Goal: Task Accomplishment & Management: Manage account settings

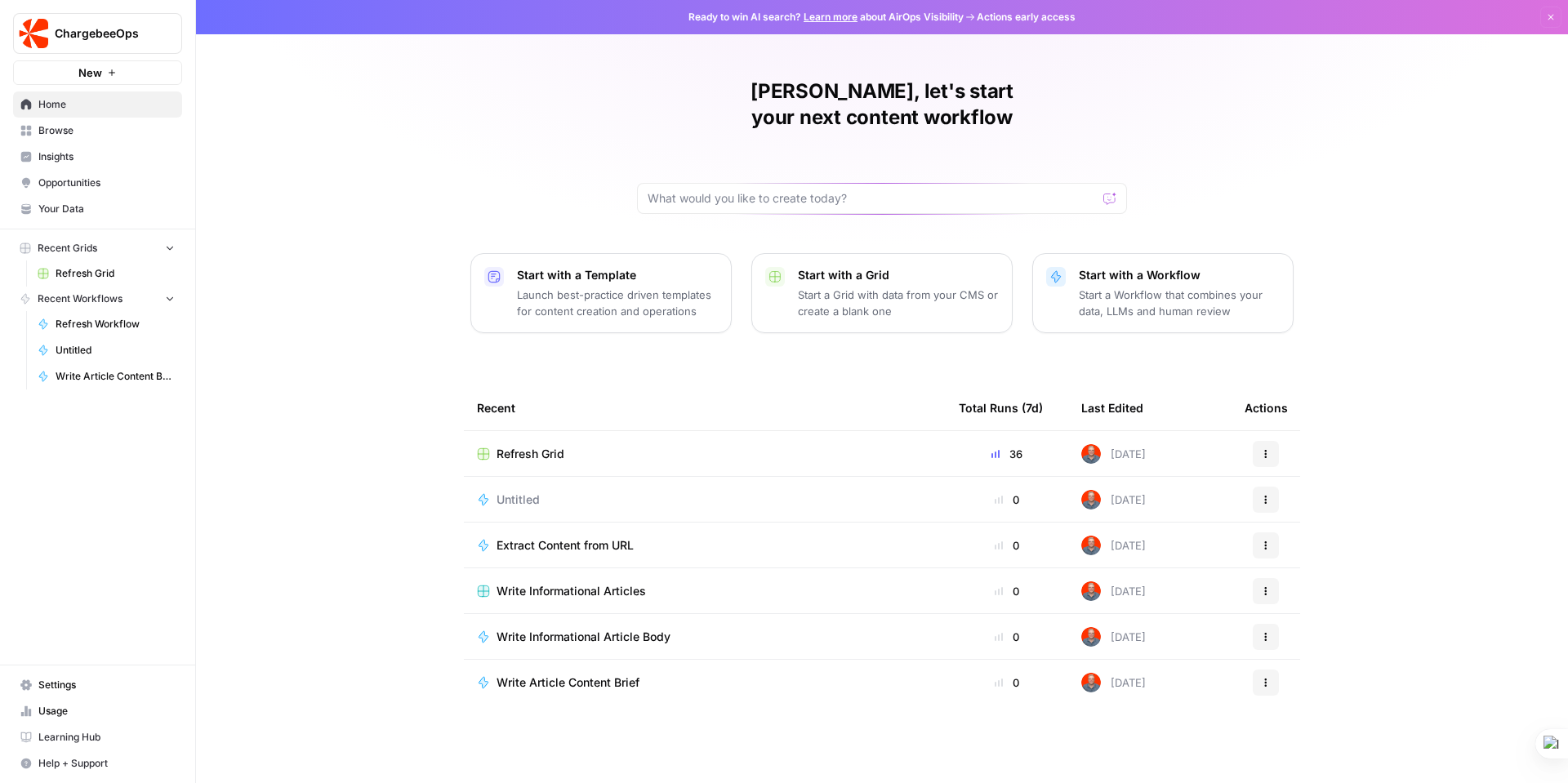
click at [44, 675] on link "Settings" at bounding box center [97, 685] width 169 height 26
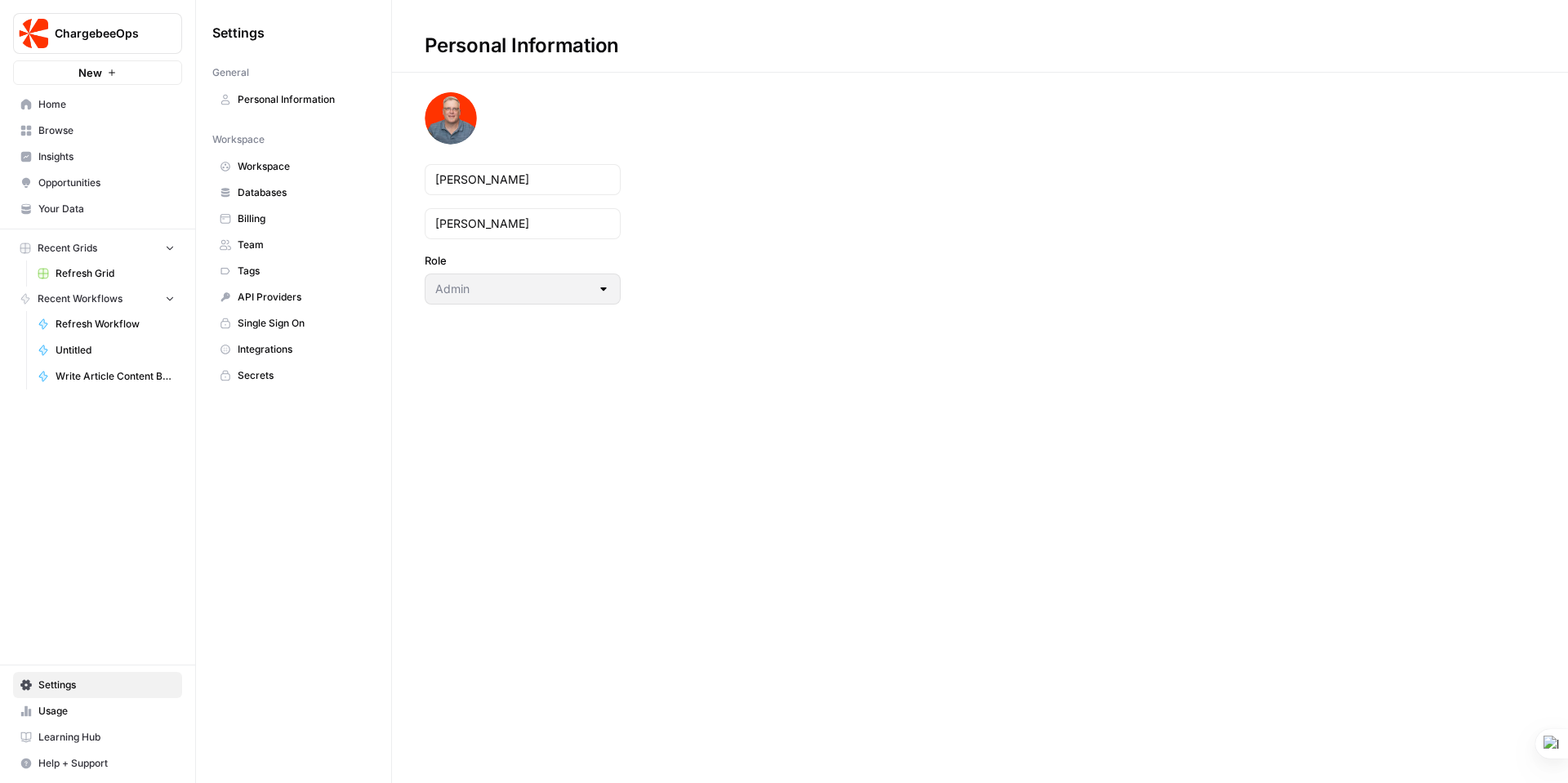
click at [269, 347] on span "Integrations" at bounding box center [303, 349] width 130 height 14
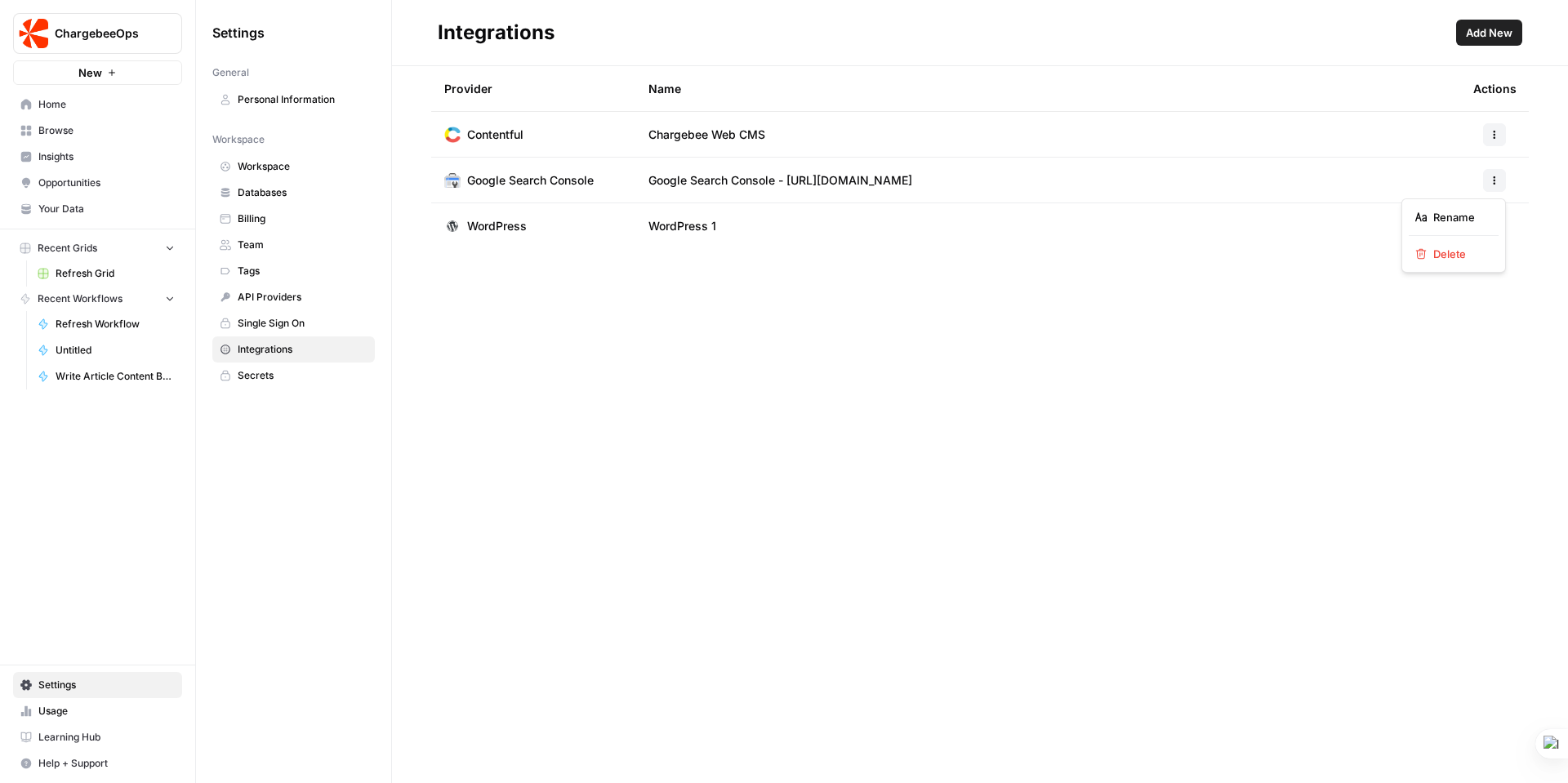
click at [1500, 181] on button "button" at bounding box center [1495, 180] width 23 height 23
click at [727, 172] on span "Google Search Console - [URL][DOMAIN_NAME]" at bounding box center [781, 180] width 264 height 16
click at [722, 178] on span "Google Search Console - [URL][DOMAIN_NAME]" at bounding box center [781, 180] width 264 height 16
click at [912, 181] on span "Google Search Console - [URL][DOMAIN_NAME]" at bounding box center [781, 180] width 264 height 16
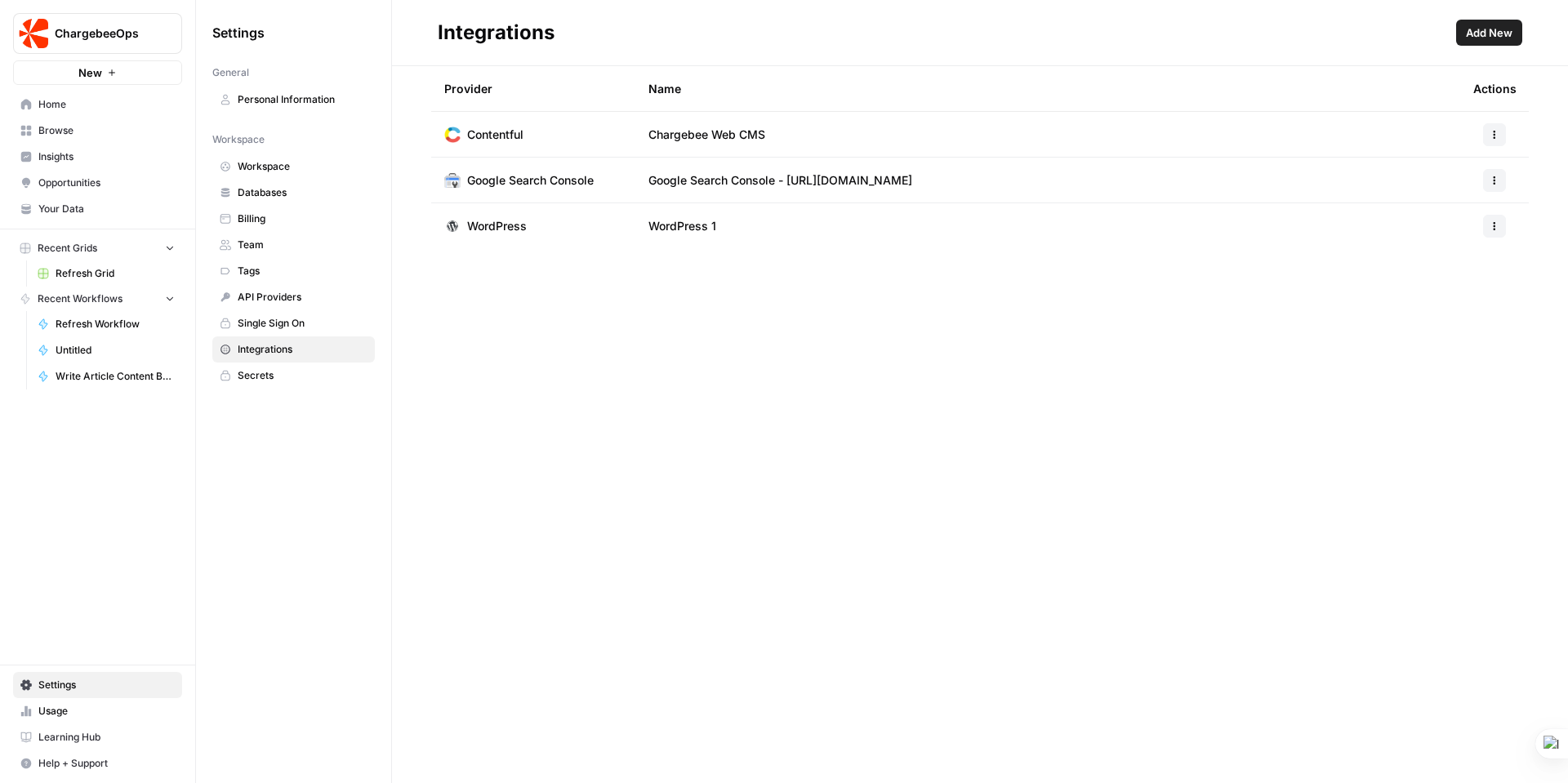
click at [1501, 12] on header "Integrations Add New" at bounding box center [981, 33] width 1176 height 66
click at [1500, 30] on span "Add New" at bounding box center [1489, 32] width 46 height 16
click at [1497, 179] on icon "button" at bounding box center [1495, 181] width 10 height 10
click at [1452, 264] on button "Delete" at bounding box center [1454, 253] width 89 height 23
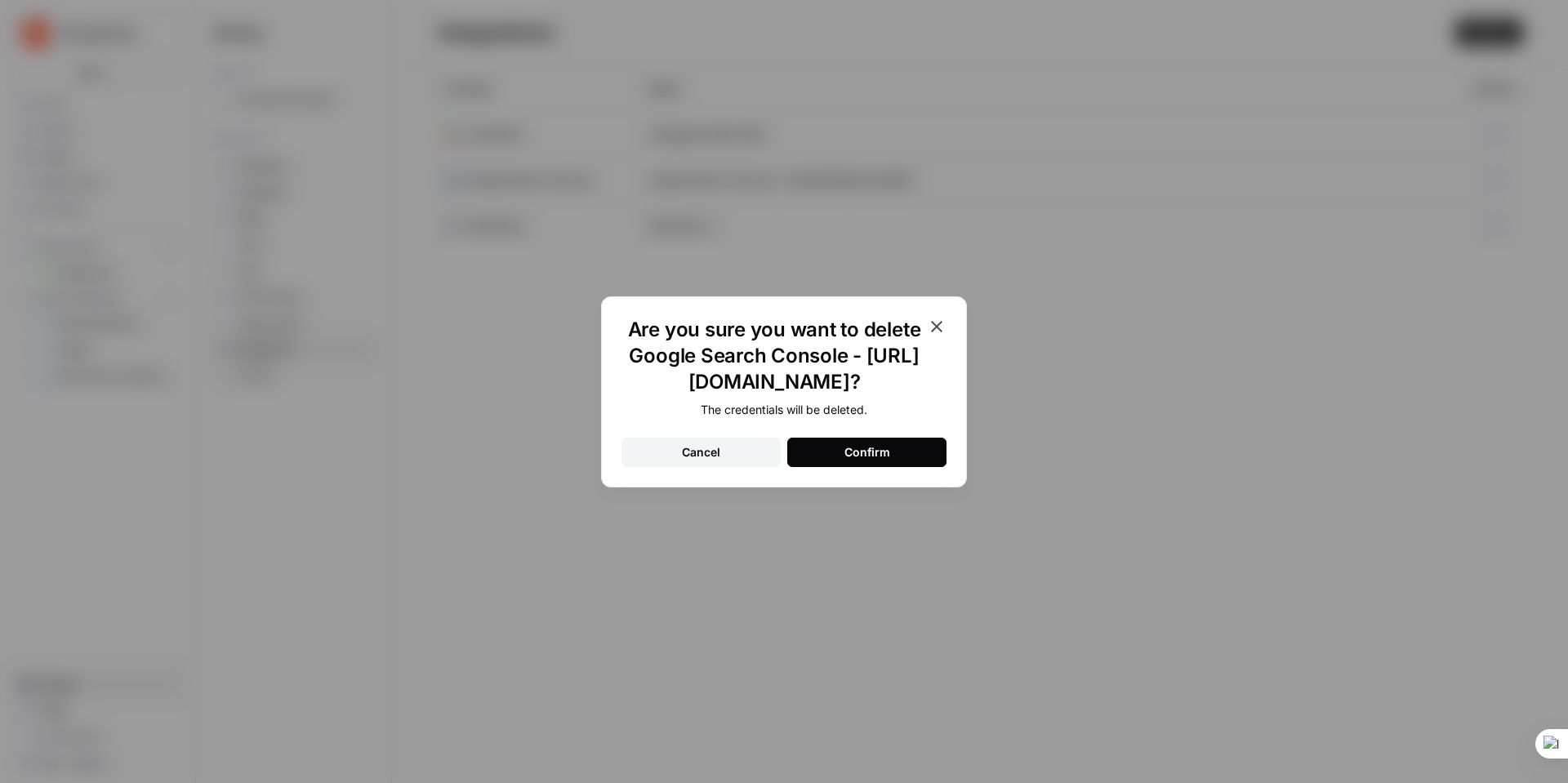
click at [841, 457] on button "Confirm" at bounding box center [867, 452] width 160 height 30
click at [846, 453] on div "Confirm" at bounding box center [868, 452] width 46 height 16
click at [738, 450] on button "Cancel" at bounding box center [701, 452] width 160 height 30
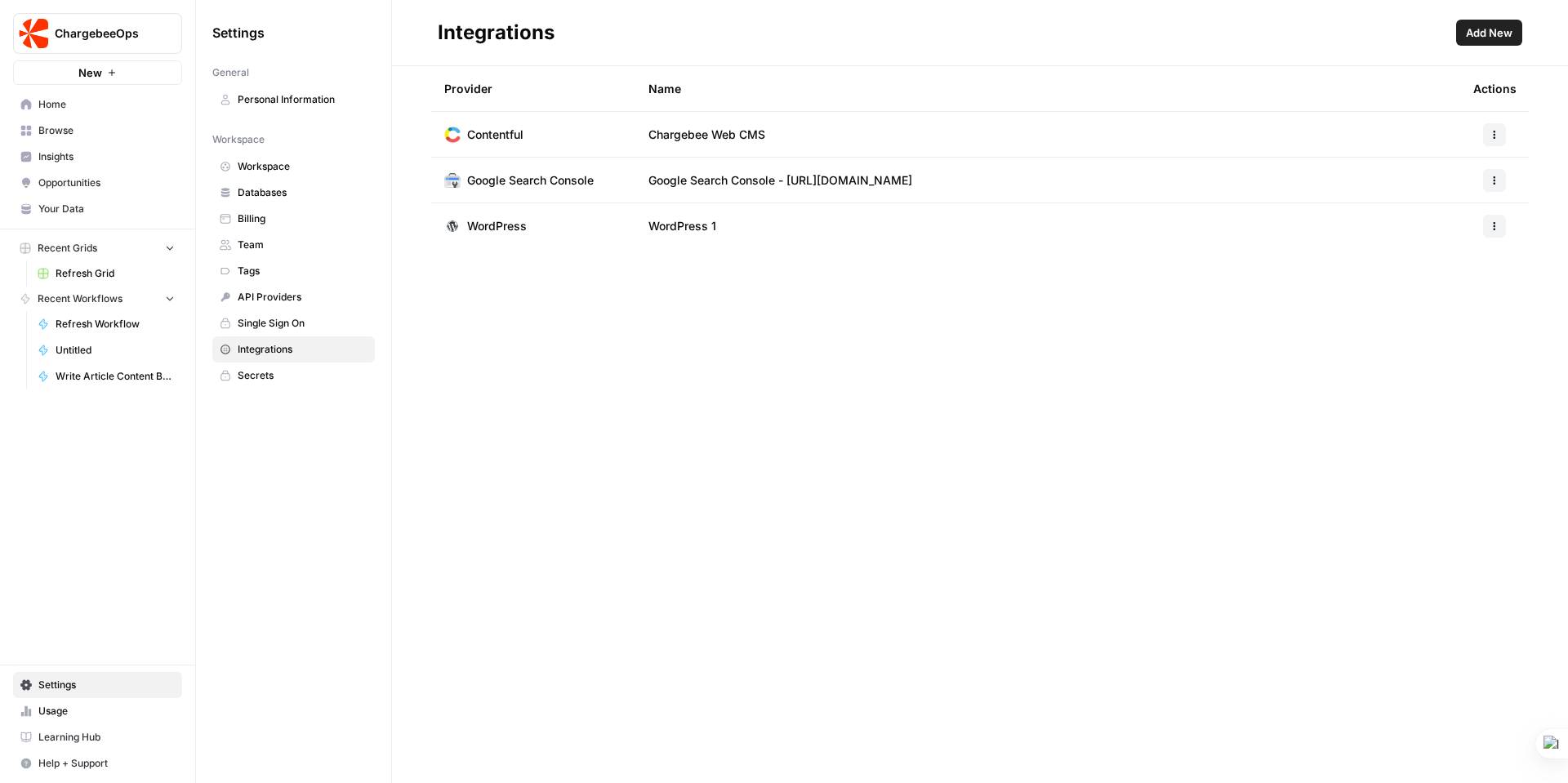
click at [1504, 30] on span "Add New" at bounding box center [1489, 32] width 46 height 16
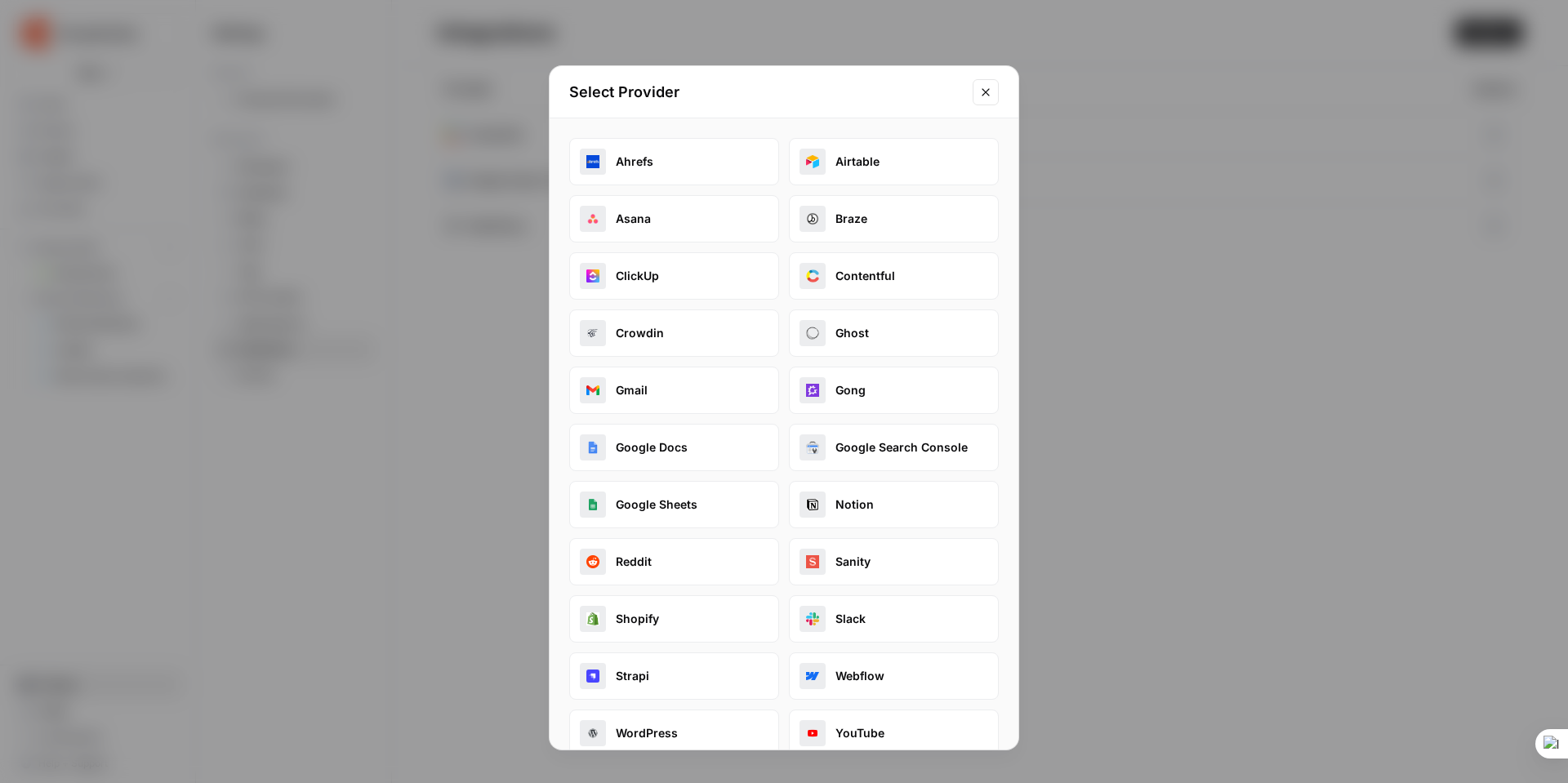
click at [884, 445] on button "Google Search Console" at bounding box center [894, 447] width 210 height 47
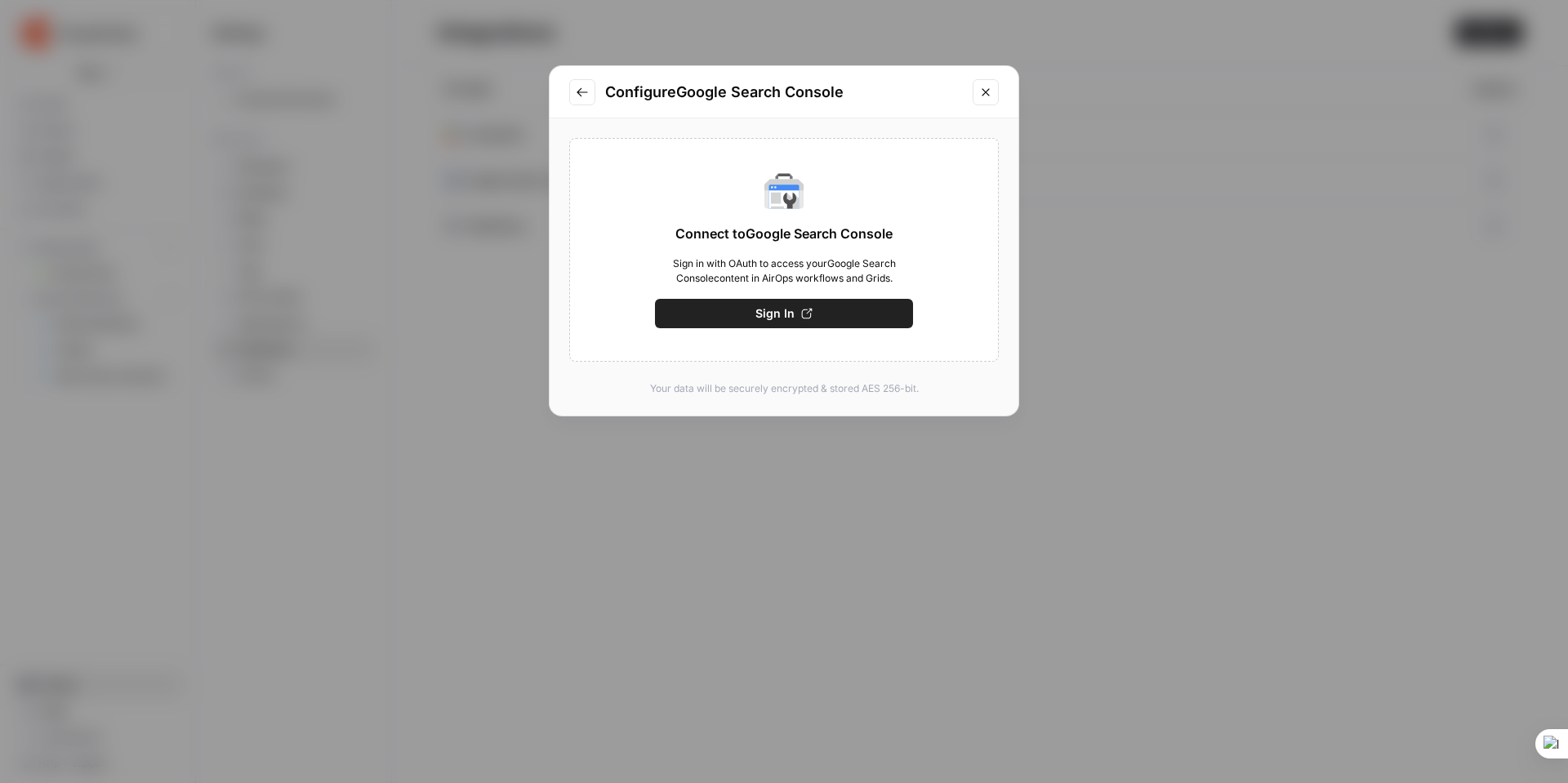
click at [791, 315] on span "Sign In" at bounding box center [775, 313] width 39 height 16
